Goal: Check status: Check status

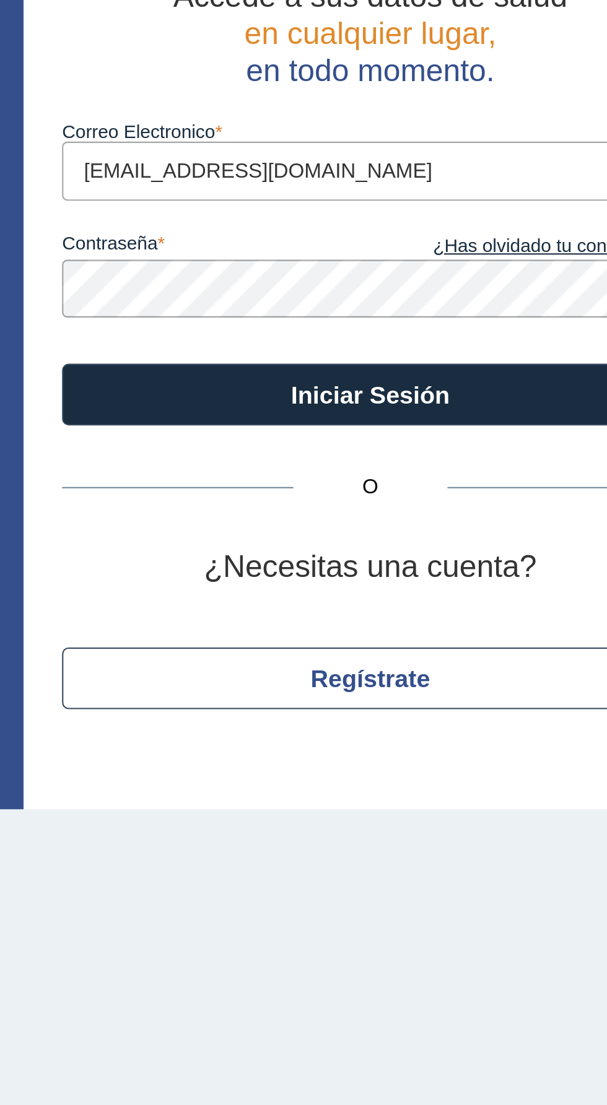
type input "[EMAIL_ADDRESS][DOMAIN_NAME]"
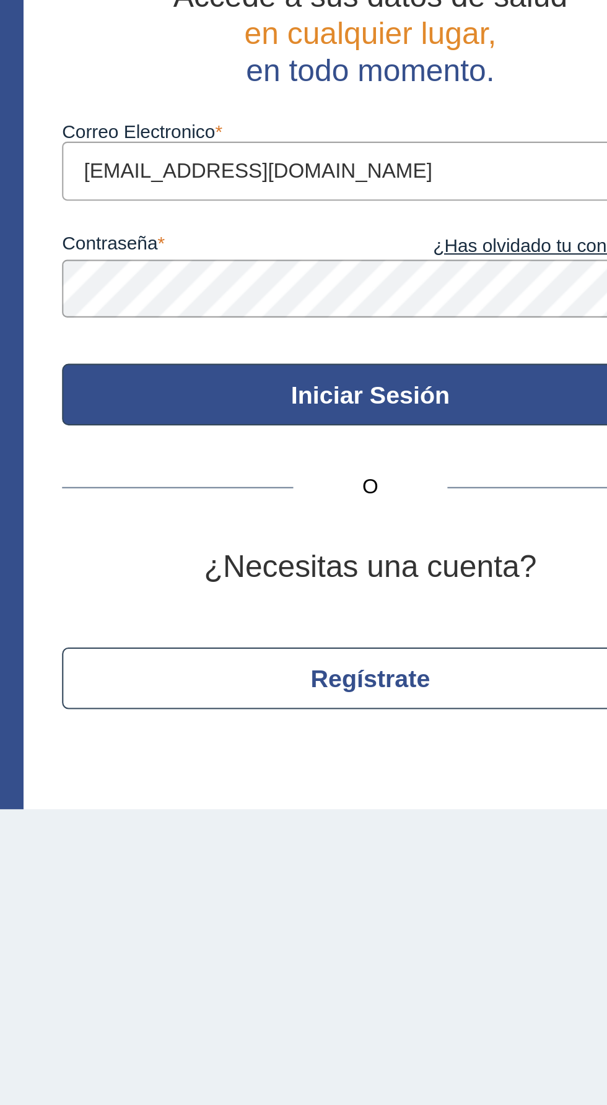
click at [491, 279] on button "Iniciar Sesión" at bounding box center [414, 269] width 297 height 30
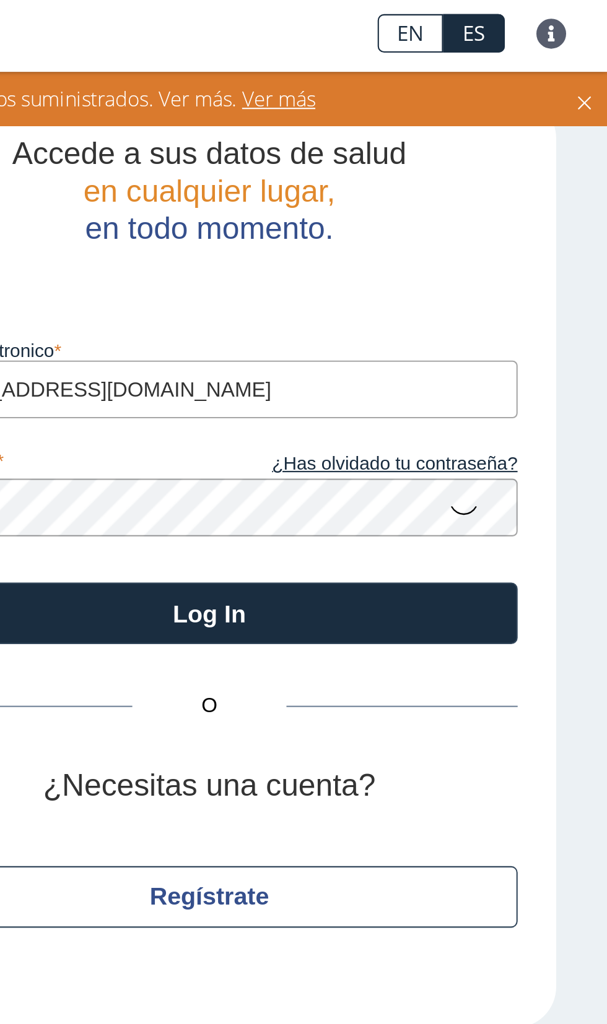
click at [542, 252] on icon at bounding box center [537, 248] width 15 height 24
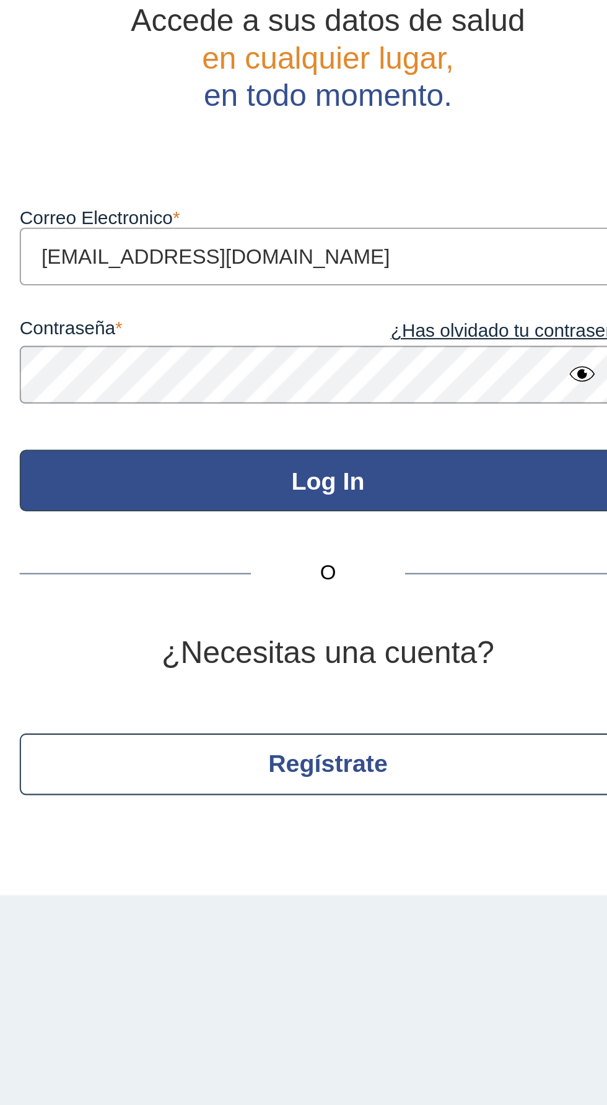
click at [467, 293] on button "Log In" at bounding box center [414, 298] width 297 height 30
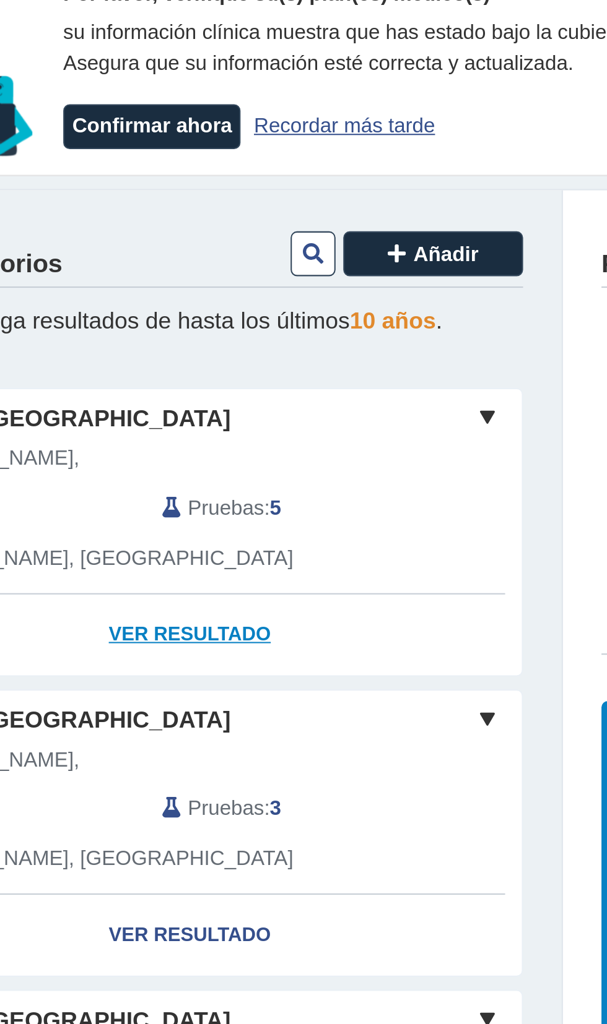
click at [228, 374] on link "Ver Resultado" at bounding box center [179, 372] width 320 height 39
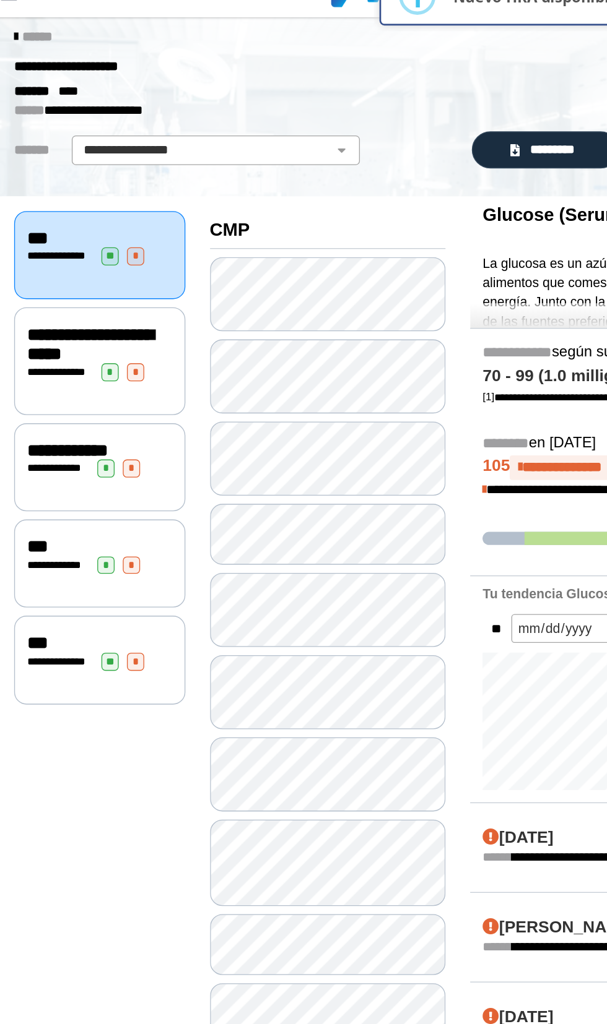
scroll to position [7, 0]
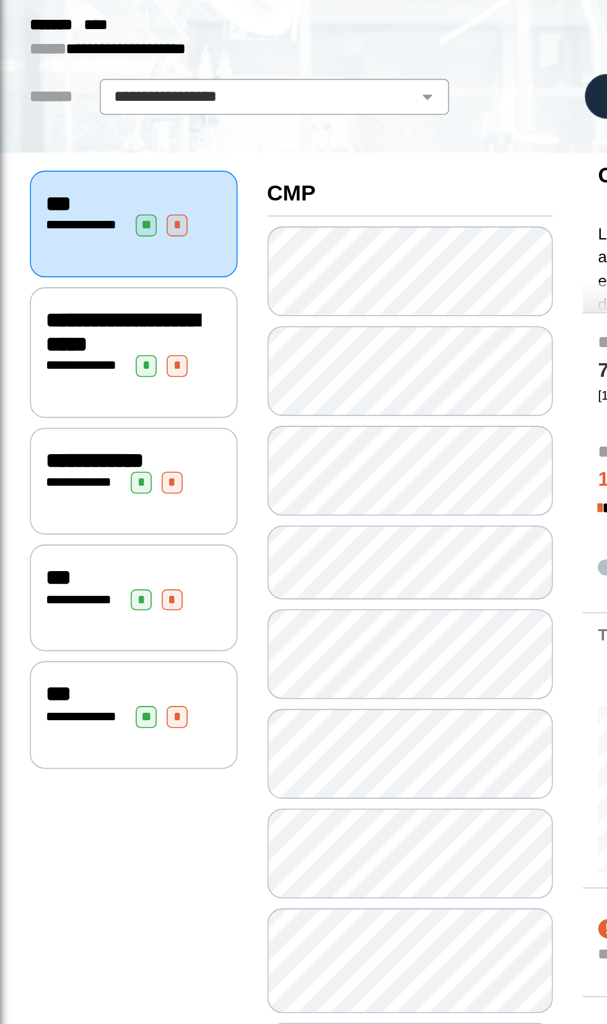
click at [84, 299] on span "**********" at bounding box center [75, 284] width 95 height 28
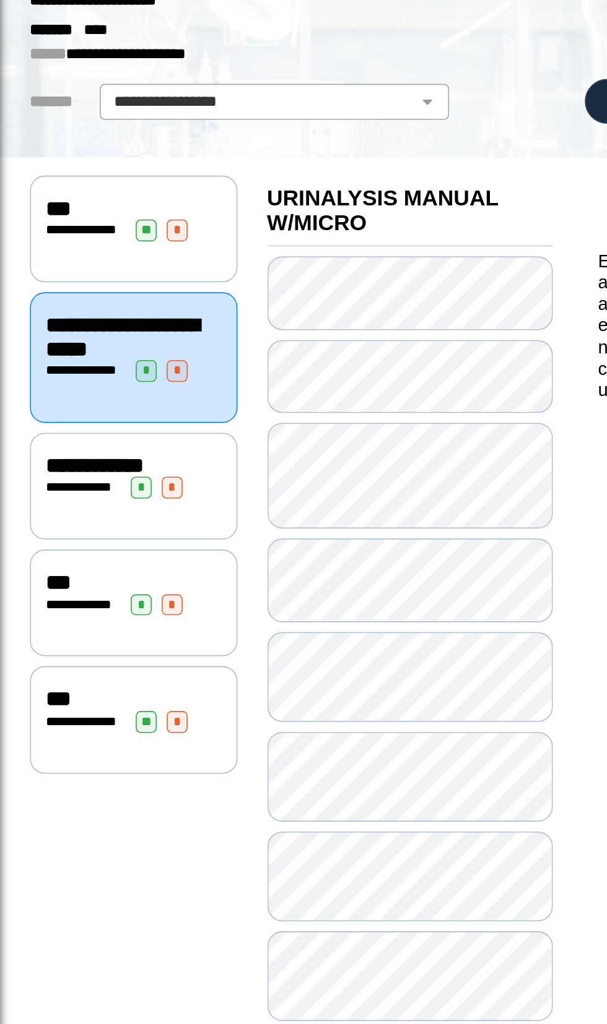
scroll to position [2, 0]
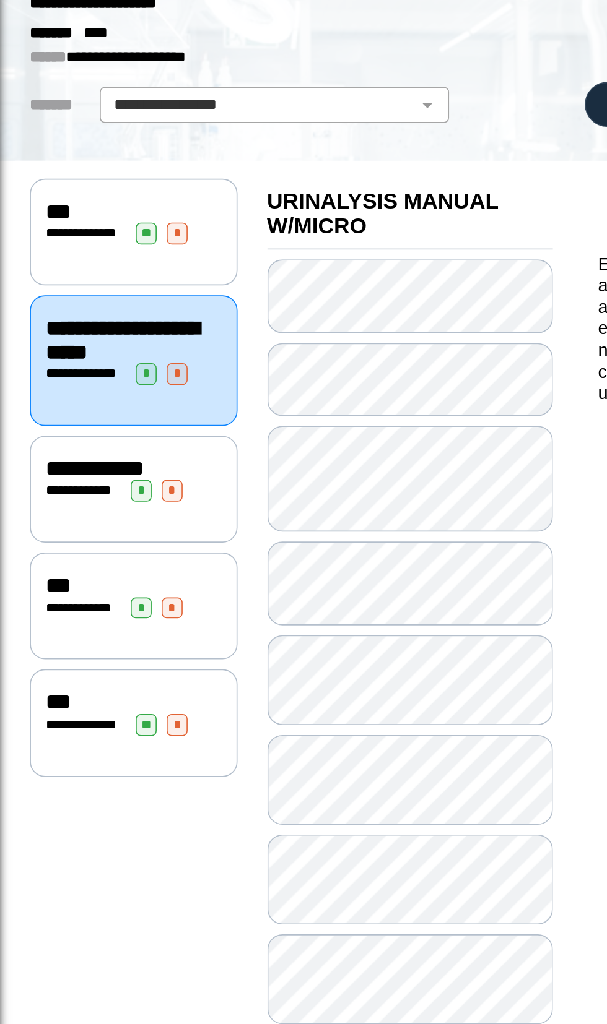
click at [89, 376] on span "**********" at bounding box center [58, 370] width 61 height 14
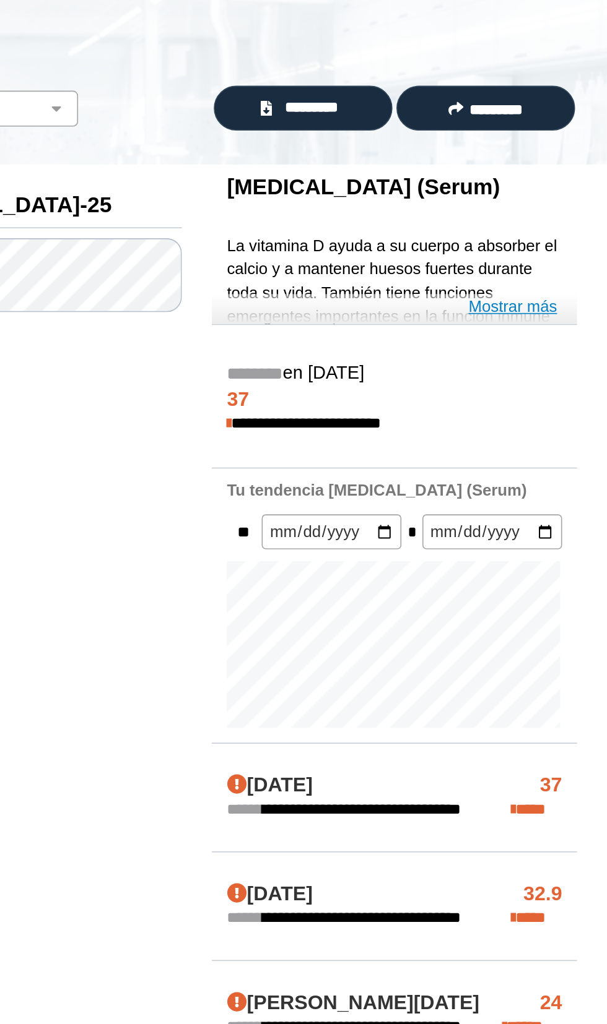
click at [563, 263] on link "Mostrar más" at bounding box center [548, 269] width 55 height 15
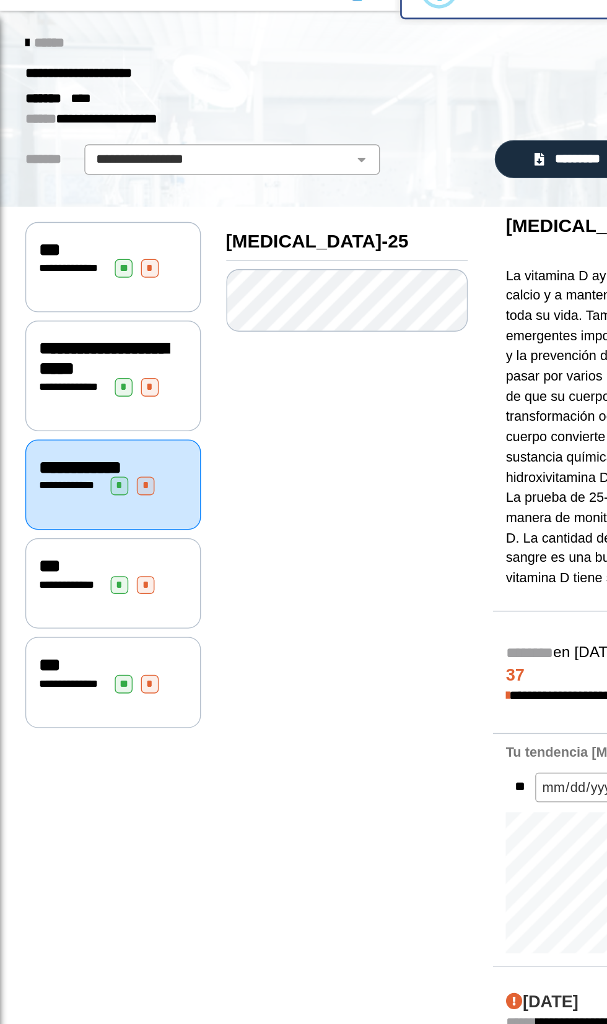
scroll to position [17, 0]
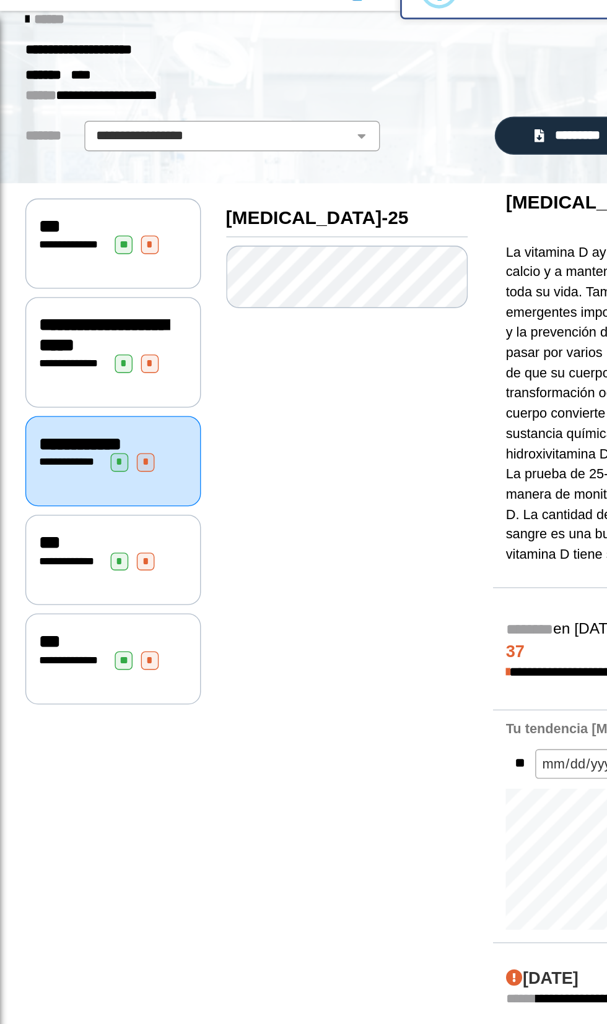
click at [113, 448] on span "*" at bounding box center [106, 442] width 13 height 14
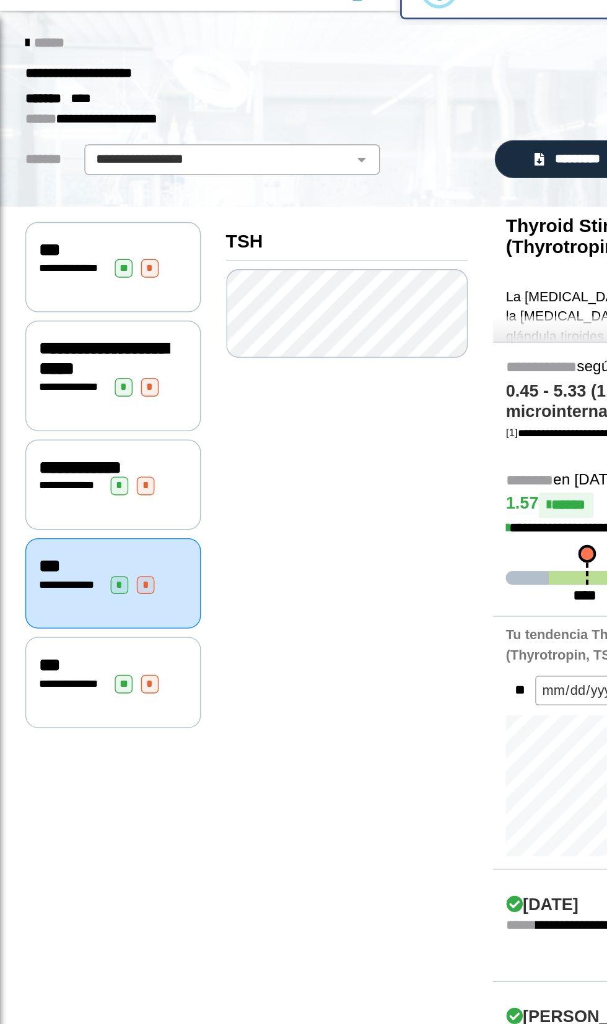
scroll to position [3, 0]
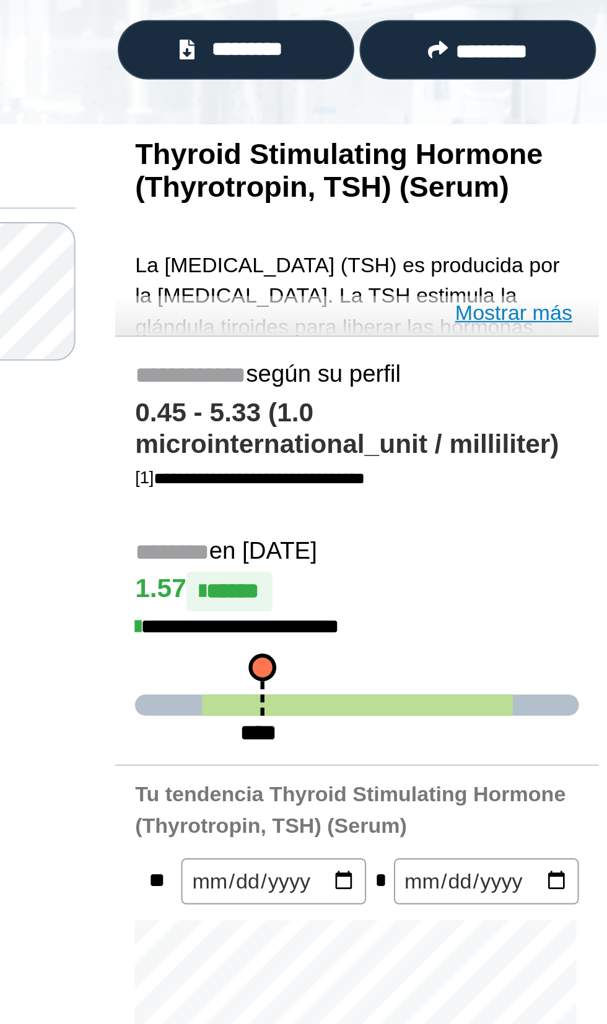
click at [561, 262] on link "Mostrar más" at bounding box center [548, 266] width 55 height 15
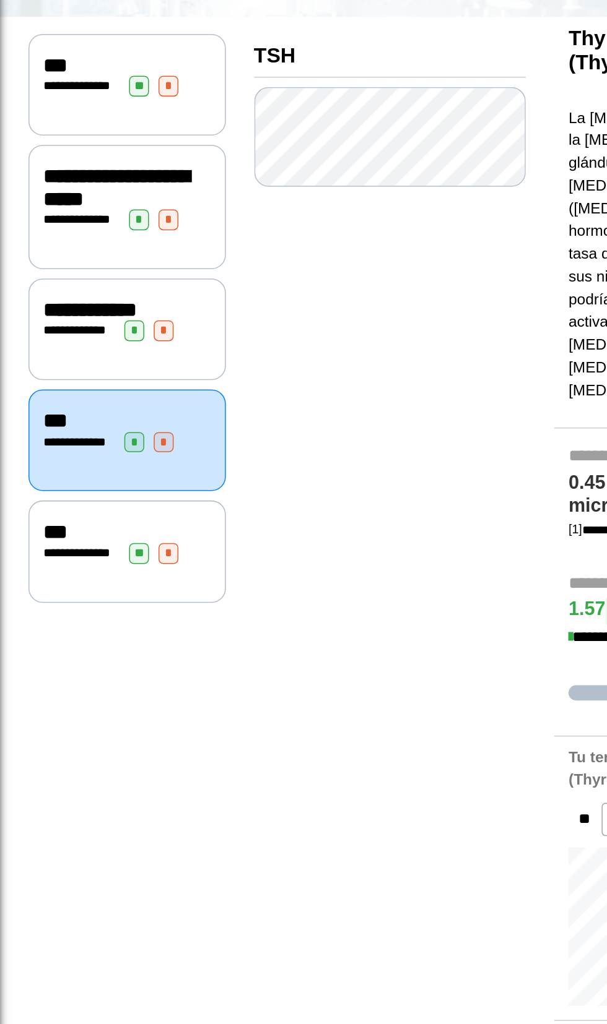
scroll to position [0, 0]
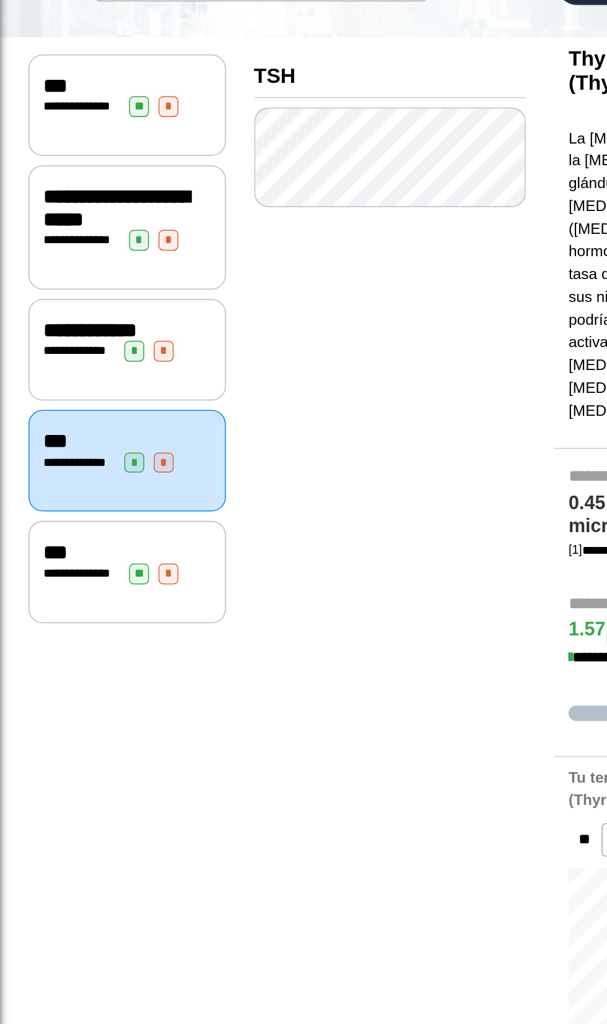
click at [54, 389] on span "**********" at bounding box center [52, 385] width 34 height 8
